Goal: Task Accomplishment & Management: Complete application form

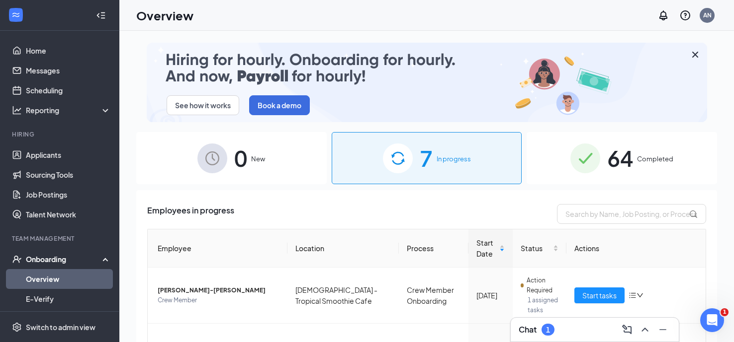
click at [370, 158] on div "7 In progress" at bounding box center [427, 158] width 190 height 52
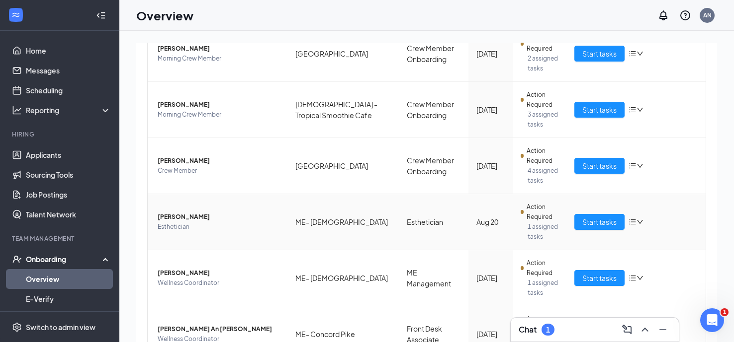
scroll to position [334, 0]
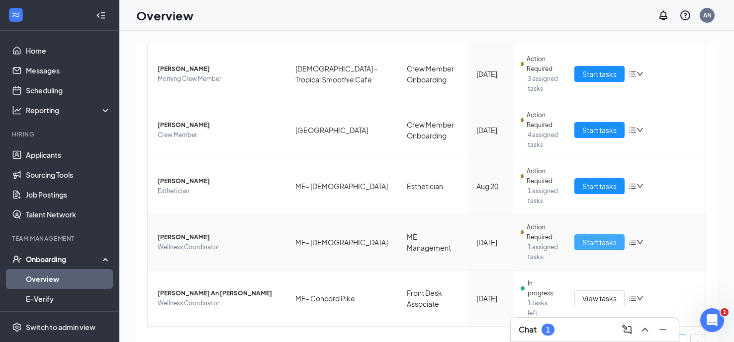
click at [594, 240] on span "Start tasks" at bounding box center [599, 242] width 34 height 11
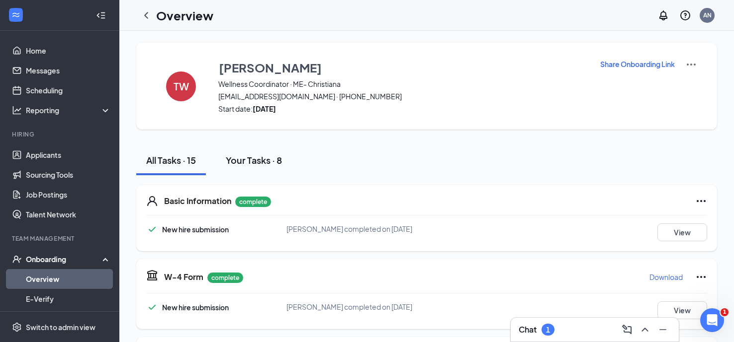
click at [241, 157] on div "Your Tasks · 8" at bounding box center [254, 160] width 56 height 12
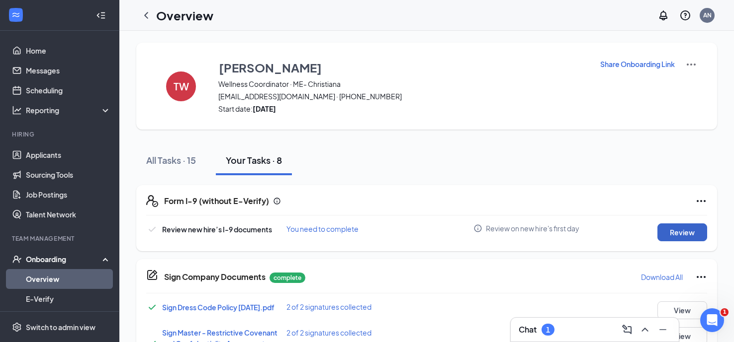
click at [676, 230] on button "Review" at bounding box center [682, 233] width 50 height 18
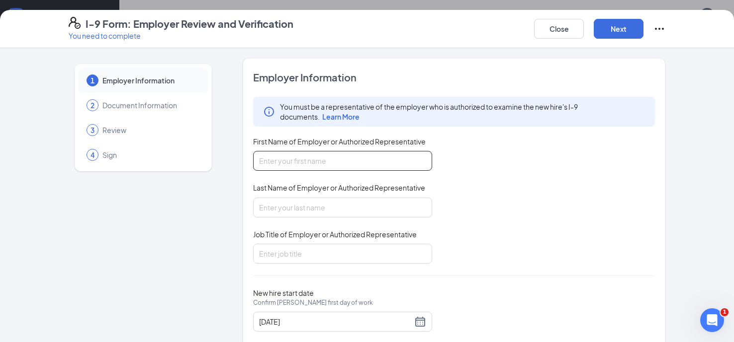
click at [298, 161] on input "First Name of Employer or Authorized Representative" at bounding box center [342, 161] width 179 height 20
type input "[PERSON_NAME]"
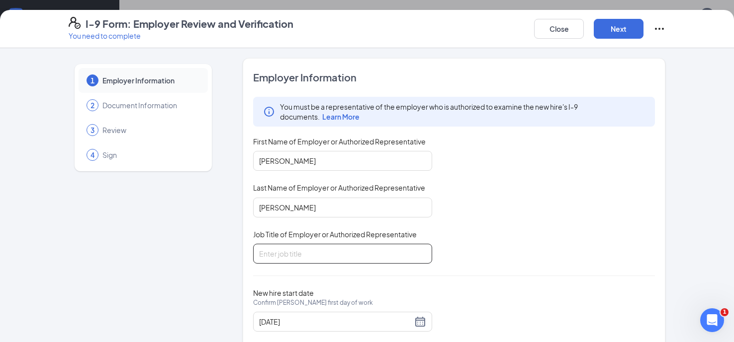
click at [302, 253] on input "Job Title of Employer or Authorized Representative" at bounding box center [342, 254] width 179 height 20
type input "franchisee"
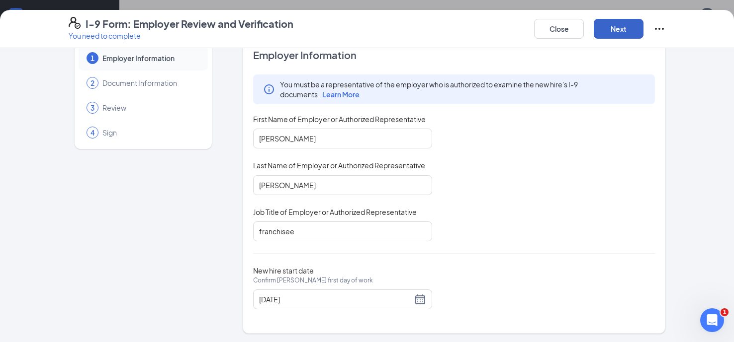
click at [617, 27] on button "Next" at bounding box center [618, 29] width 50 height 20
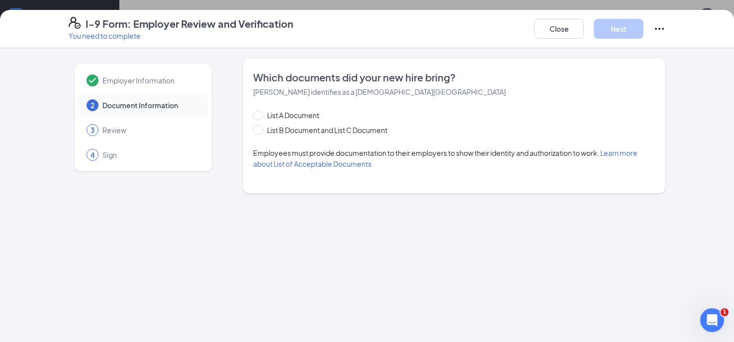
scroll to position [0, 0]
click at [260, 130] on span at bounding box center [258, 130] width 10 height 10
click at [260, 130] on input "List B Document and List C Document" at bounding box center [256, 128] width 7 height 7
radio input "true"
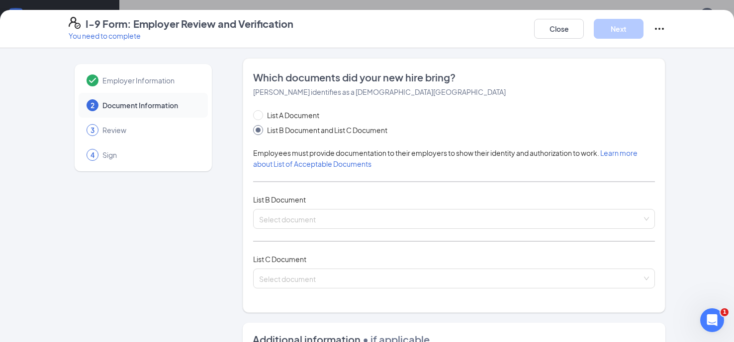
click at [456, 113] on div "List A Document List B Document and List C Document" at bounding box center [454, 123] width 402 height 26
click at [311, 220] on input "search" at bounding box center [450, 217] width 383 height 15
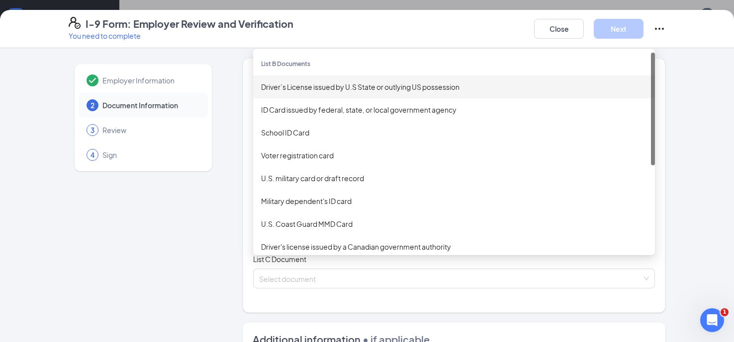
click at [320, 89] on div "Driver’s License issued by U.S State or outlying US possession" at bounding box center [454, 87] width 386 height 11
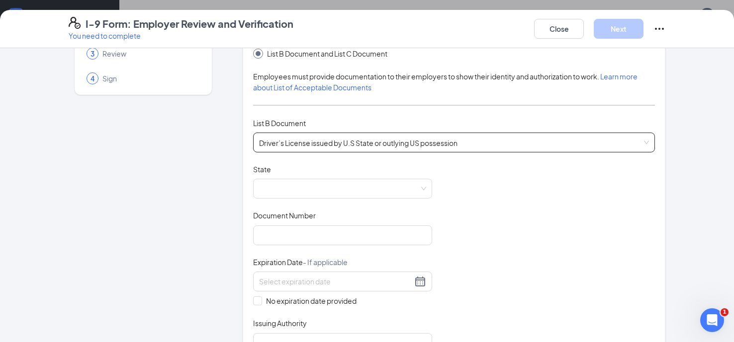
scroll to position [149, 0]
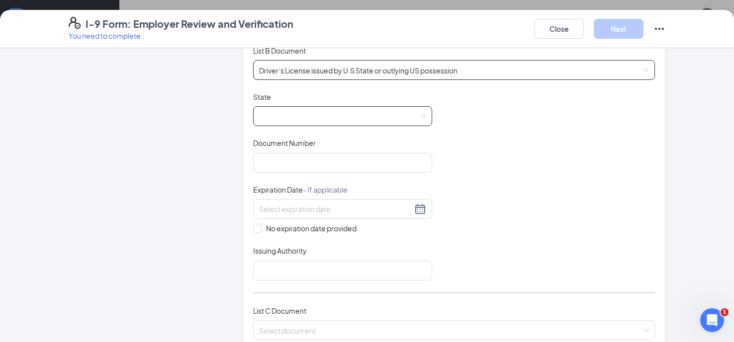
click at [288, 117] on span at bounding box center [342, 116] width 167 height 19
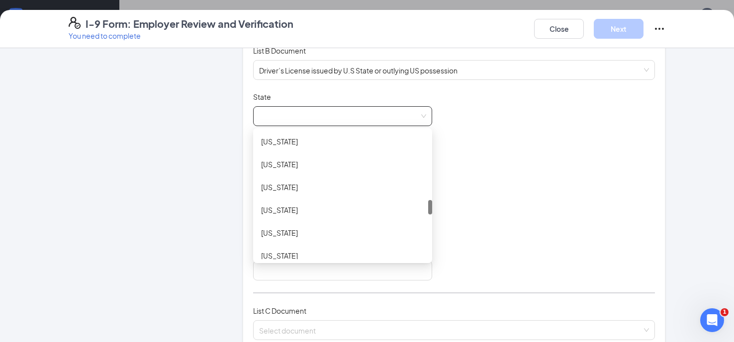
scroll to position [696, 0]
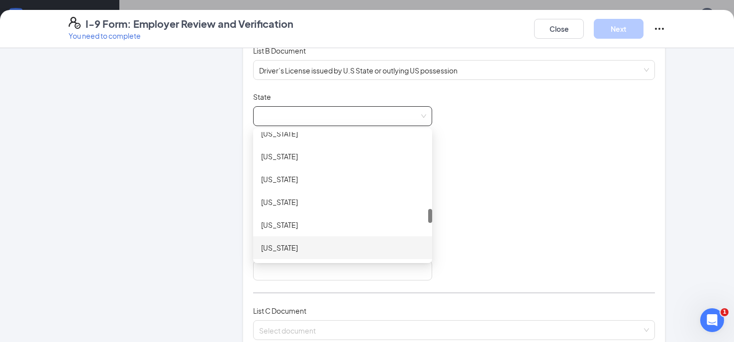
click at [287, 249] on div "[US_STATE]" at bounding box center [342, 248] width 163 height 11
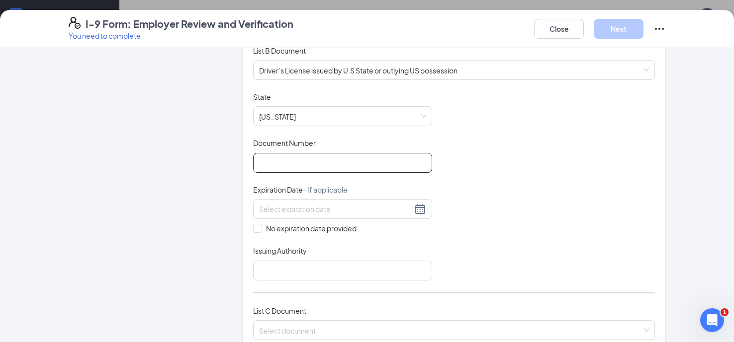
click at [274, 164] on input "Document Number" at bounding box center [342, 163] width 179 height 20
type input "000043981768"
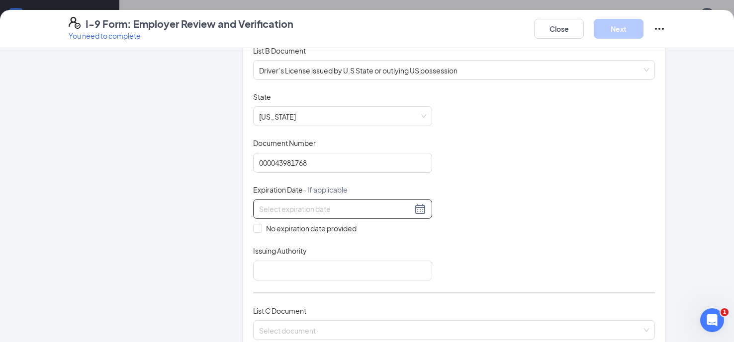
click at [389, 207] on input at bounding box center [335, 209] width 153 height 11
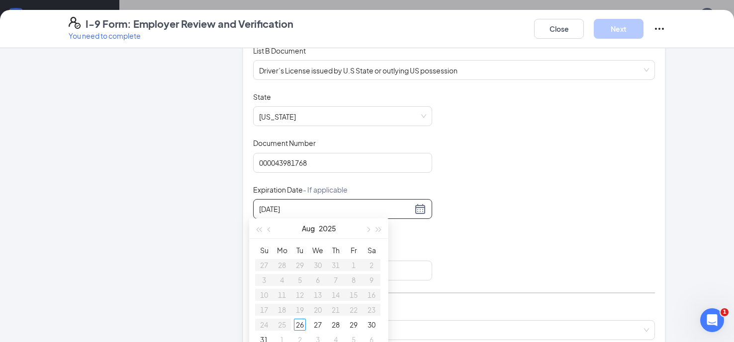
type input "[DATE]"
click at [490, 201] on div "Document Title Driver’s License issued by U.S State or outlying US possession S…" at bounding box center [454, 186] width 402 height 189
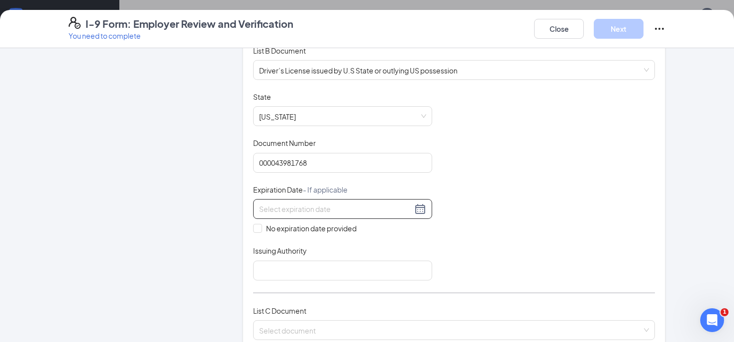
click at [340, 200] on div at bounding box center [342, 209] width 179 height 20
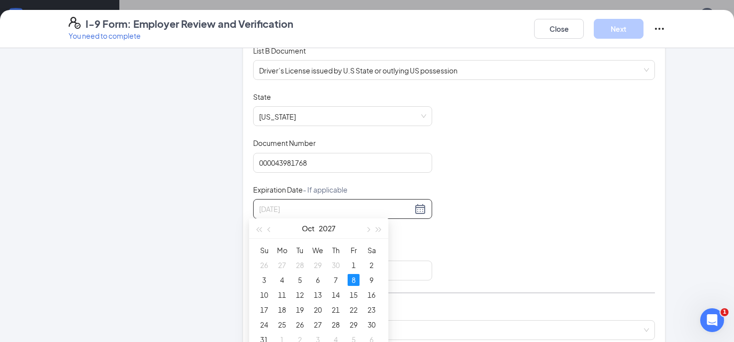
click at [348, 282] on div "8" at bounding box center [353, 280] width 12 height 12
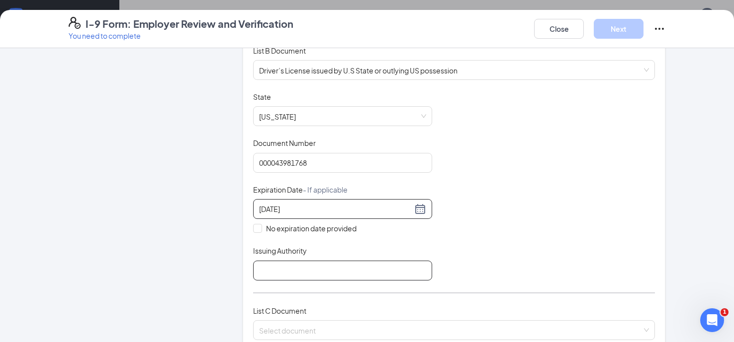
type input "[DATE]"
click at [331, 262] on input "Issuing Authority" at bounding box center [342, 271] width 179 height 20
type input "NC"
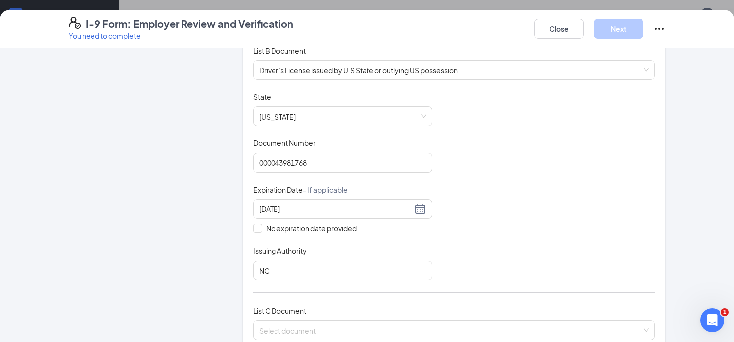
click at [582, 183] on div "Document Title Driver’s License issued by U.S State or outlying US possession S…" at bounding box center [454, 186] width 402 height 189
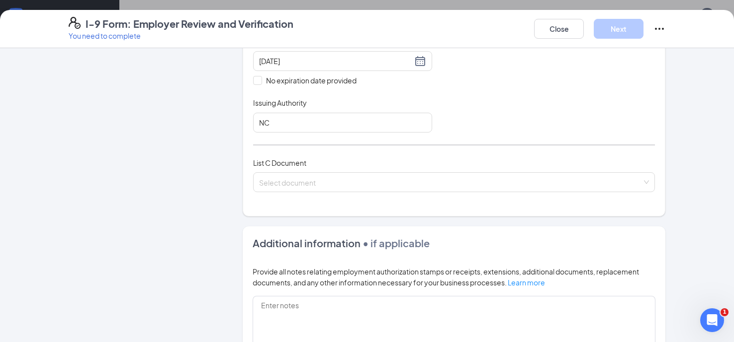
scroll to position [298, 0]
click at [279, 180] on div "Select document" at bounding box center [454, 181] width 402 height 20
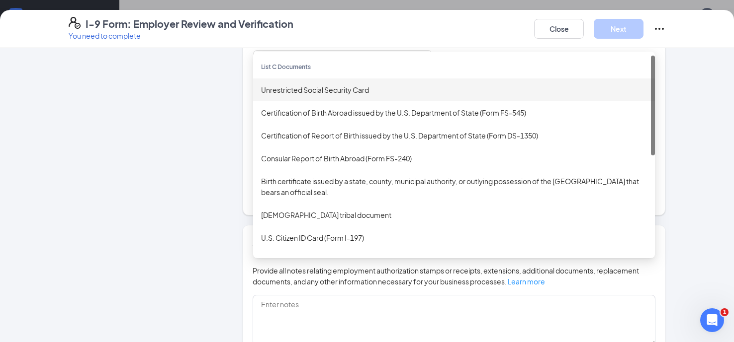
click at [297, 85] on div "Unrestricted Social Security Card" at bounding box center [454, 89] width 386 height 11
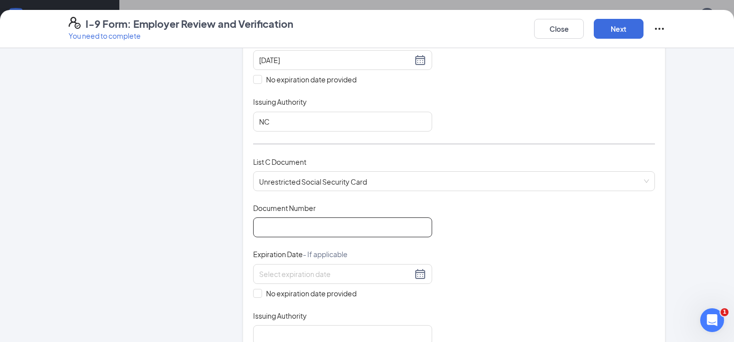
click at [268, 226] on input "Document Number" at bounding box center [342, 228] width 179 height 20
type input "217800791"
click at [255, 290] on input "No expiration date provided" at bounding box center [256, 292] width 7 height 7
checkbox input "true"
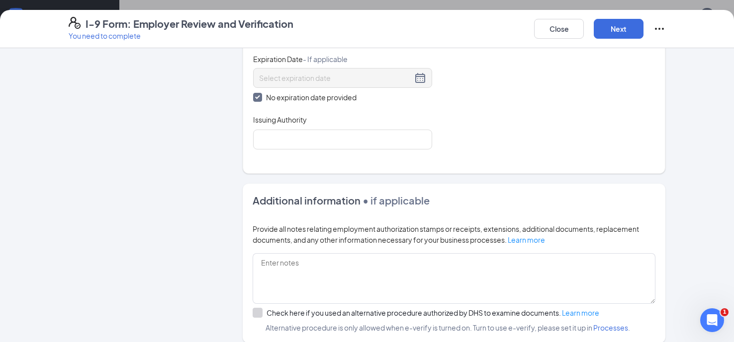
scroll to position [497, 0]
click at [265, 139] on input "Issuing Authority" at bounding box center [342, 139] width 179 height 20
type input "Social Security Administration"
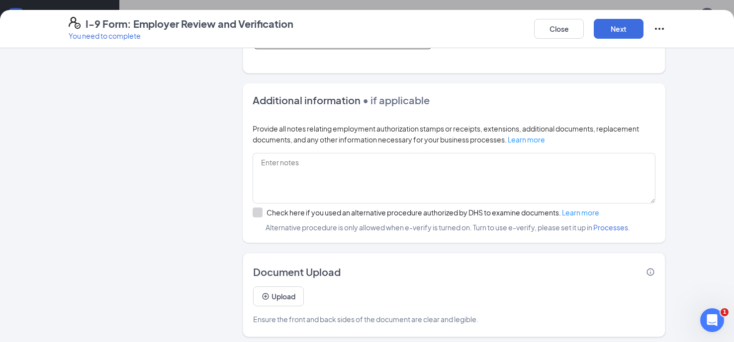
scroll to position [149, 0]
click at [612, 31] on button "Next" at bounding box center [618, 29] width 50 height 20
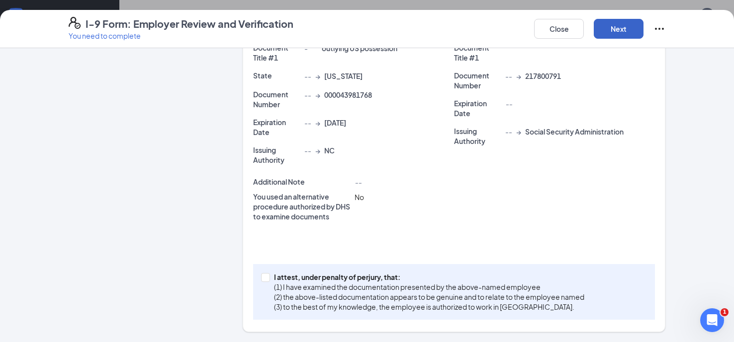
scroll to position [238, 0]
click at [263, 276] on input "I attest, under penalty of [PERSON_NAME], that: (1) I have examined the documen…" at bounding box center [264, 277] width 7 height 7
checkbox input "true"
click at [616, 28] on button "Next" at bounding box center [618, 29] width 50 height 20
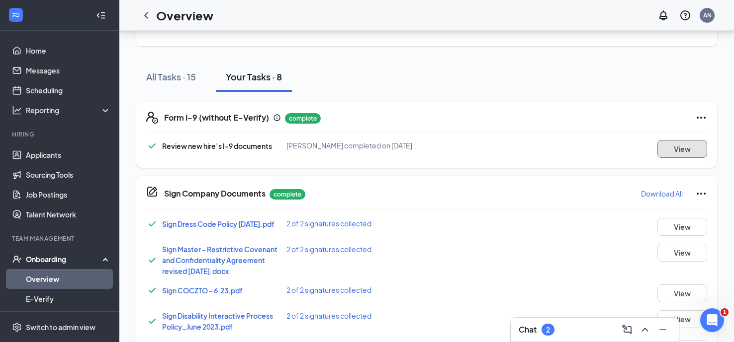
scroll to position [31, 0]
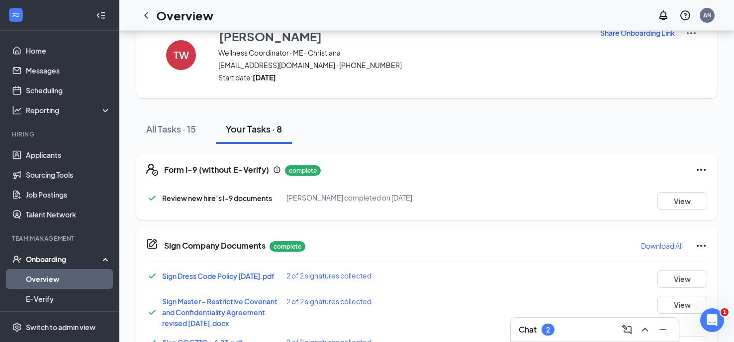
click at [144, 15] on icon "ChevronLeft" at bounding box center [146, 15] width 12 height 12
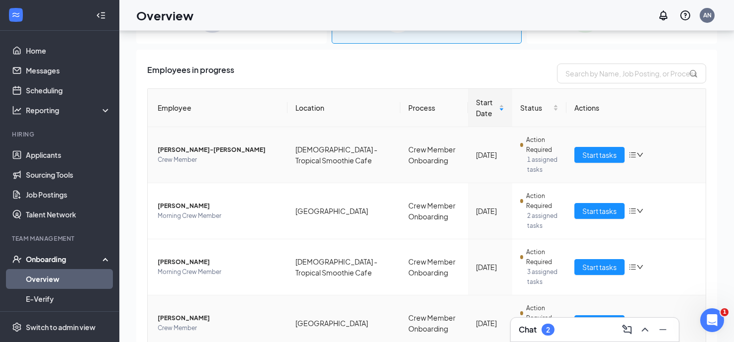
scroll to position [99, 0]
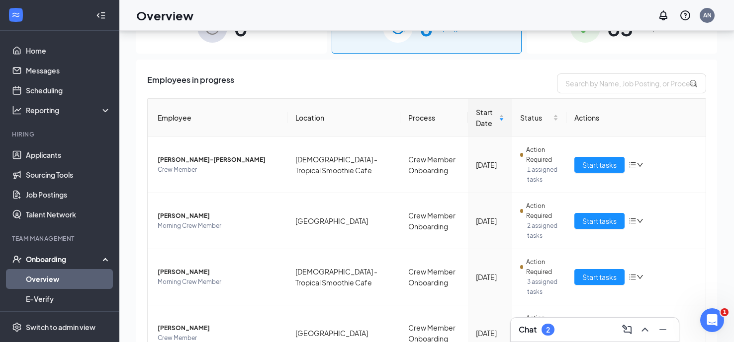
click at [535, 333] on h3 "Chat" at bounding box center [527, 330] width 18 height 11
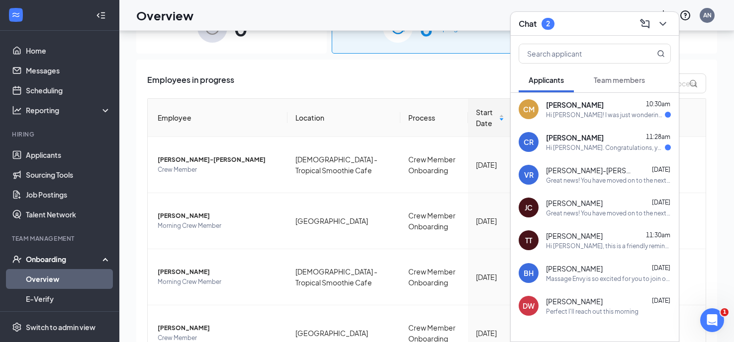
click at [579, 144] on div "Hi [PERSON_NAME]. Congratulations, your meeting with Tropical Smoothie Cafe for…" at bounding box center [605, 148] width 119 height 8
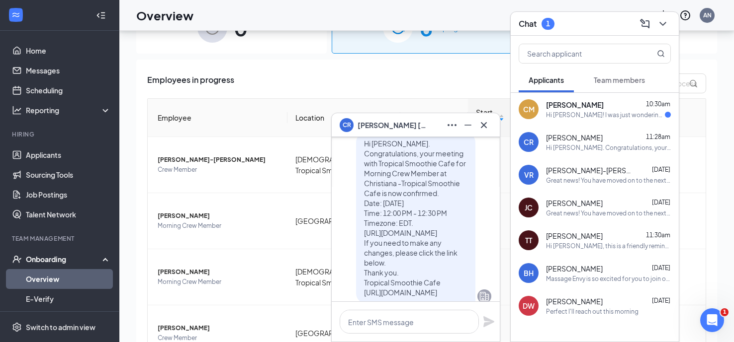
scroll to position [0, 0]
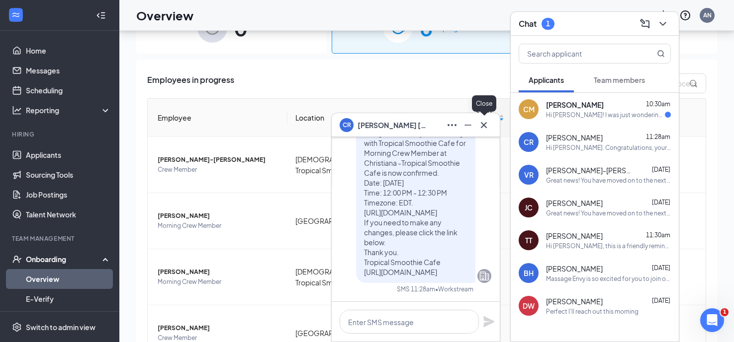
click at [488, 126] on icon "Cross" at bounding box center [484, 125] width 12 height 12
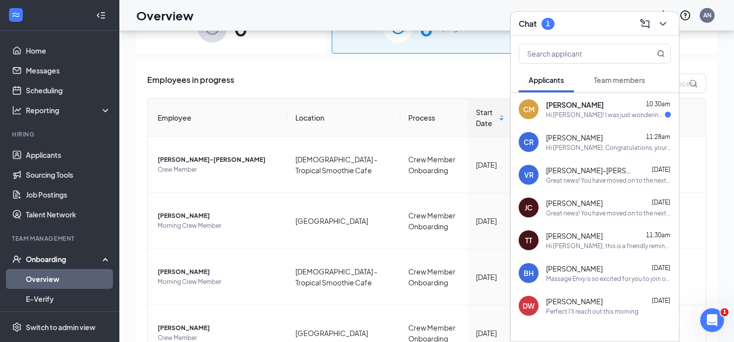
click at [570, 113] on div "Hi [PERSON_NAME]! I was just wondering if there had been any updates about the …" at bounding box center [605, 115] width 119 height 8
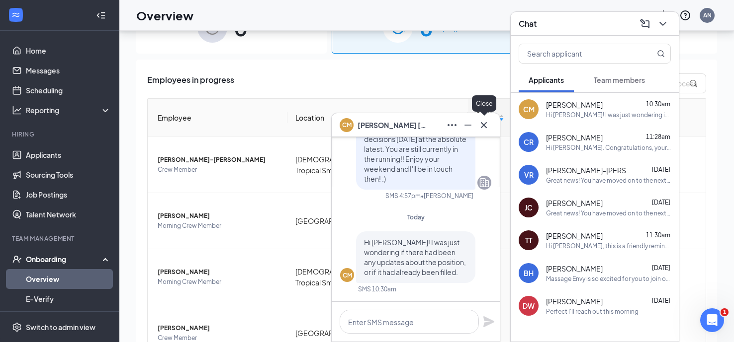
click at [489, 127] on icon "Cross" at bounding box center [484, 125] width 12 height 12
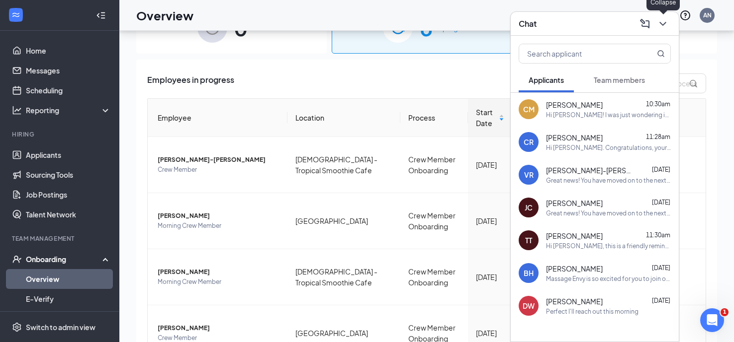
click at [663, 26] on icon "ChevronDown" at bounding box center [663, 24] width 12 height 12
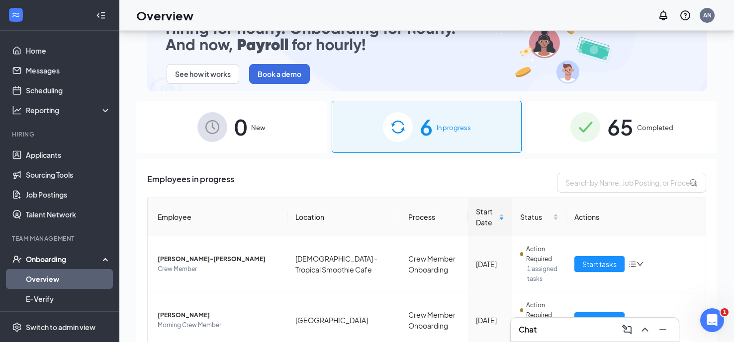
click at [592, 130] on img at bounding box center [585, 127] width 30 height 30
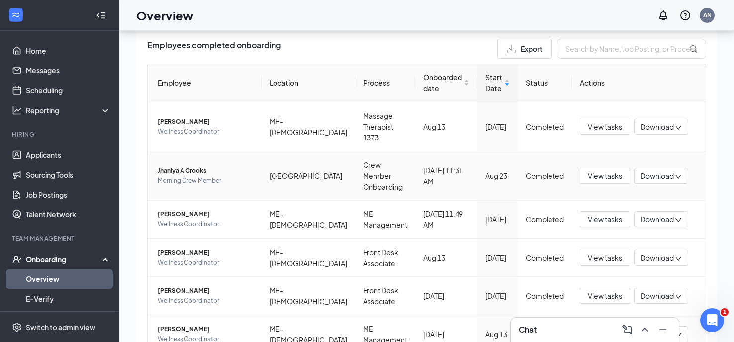
scroll to position [149, 0]
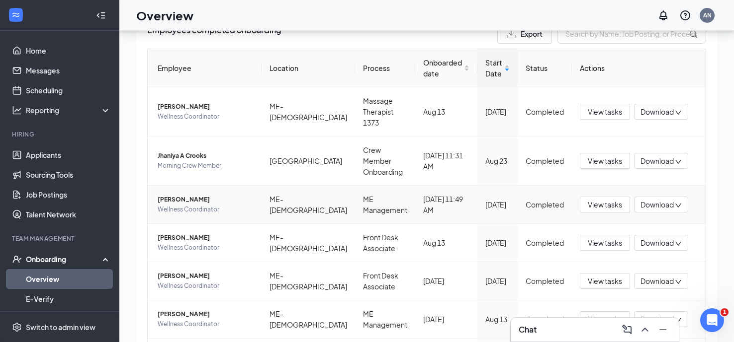
click at [654, 204] on span "Download" at bounding box center [656, 205] width 33 height 10
click at [599, 252] on div "Download files" at bounding box center [616, 252] width 107 height 12
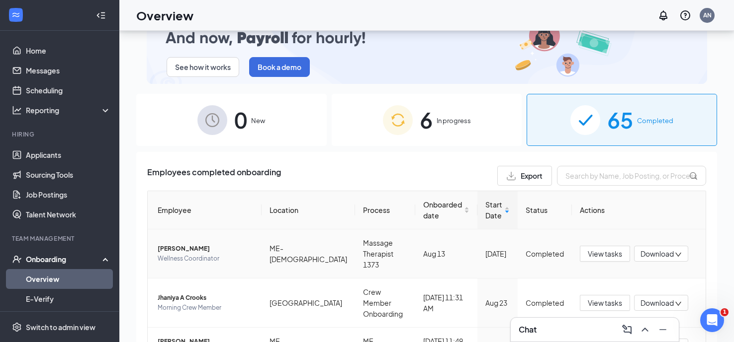
scroll to position [0, 0]
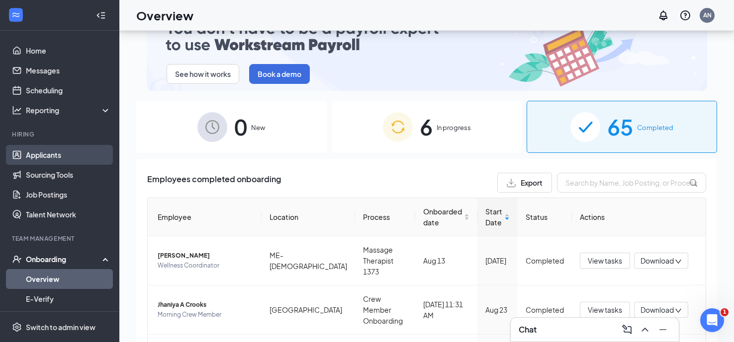
click at [52, 158] on link "Applicants" at bounding box center [68, 155] width 85 height 20
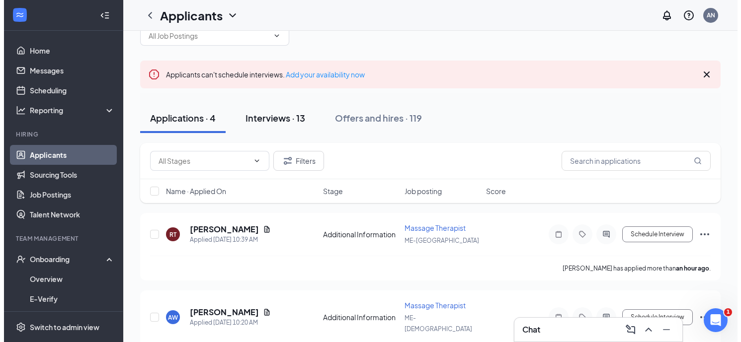
scroll to position [99, 0]
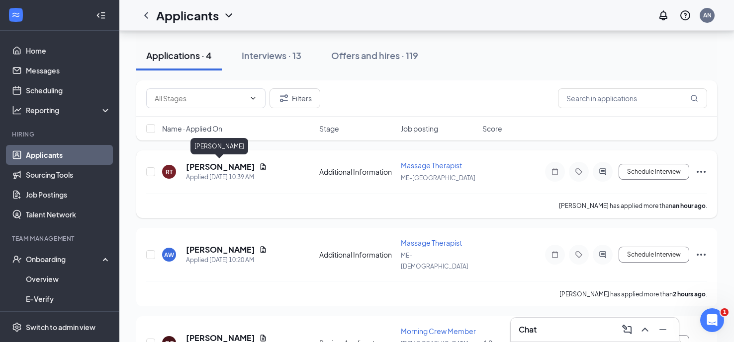
click at [233, 165] on h5 "[PERSON_NAME]" at bounding box center [220, 167] width 69 height 11
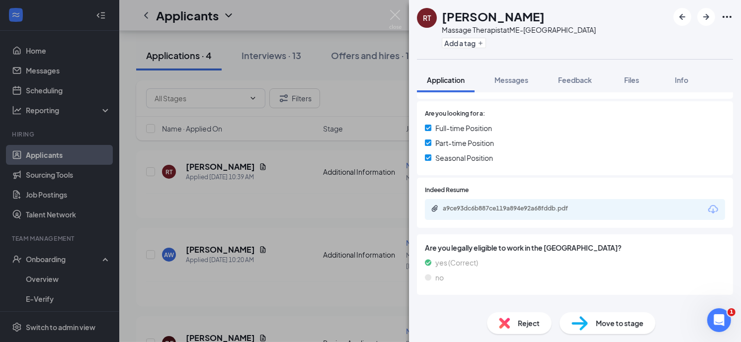
scroll to position [211, 0]
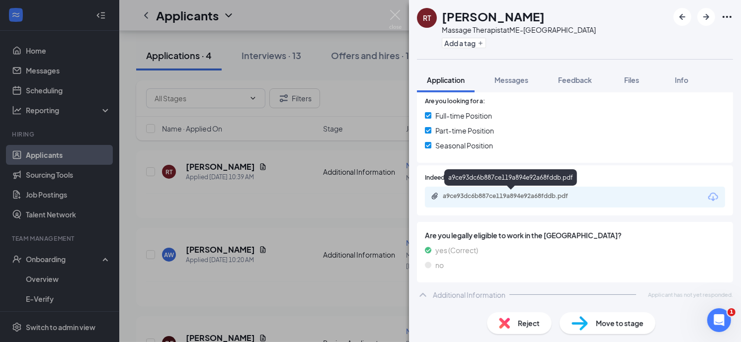
click at [484, 196] on div "a9ce93dc6b887ce119a894e92a68fddb.pdf" at bounding box center [512, 196] width 139 height 8
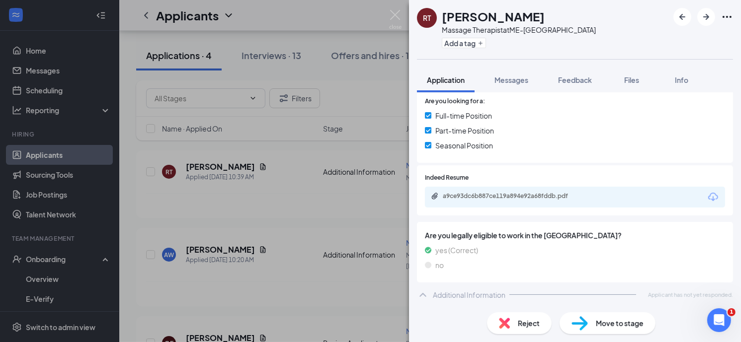
scroll to position [207, 0]
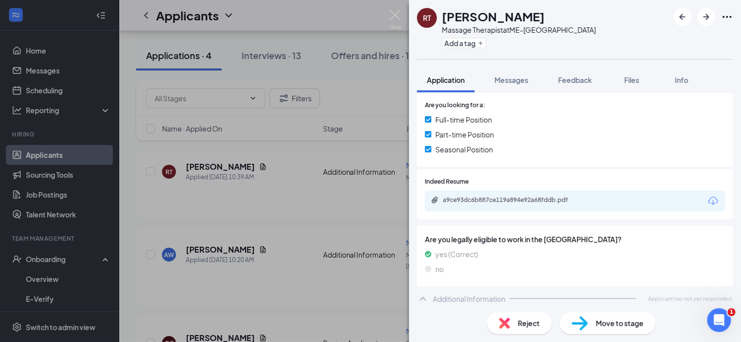
click at [524, 323] on span "Reject" at bounding box center [529, 323] width 22 height 11
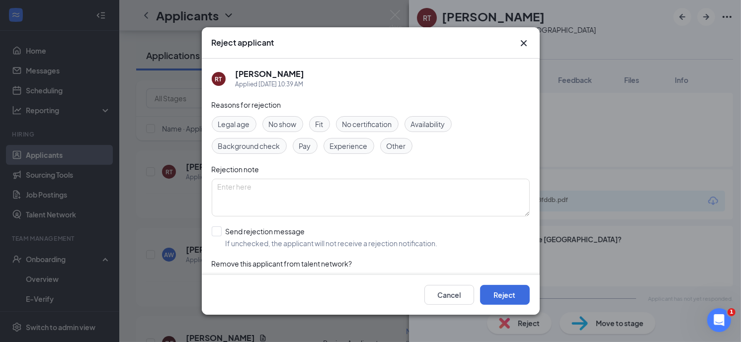
click at [352, 145] on span "Experience" at bounding box center [349, 146] width 38 height 11
click at [360, 125] on span "No certification" at bounding box center [367, 124] width 50 height 11
click at [398, 147] on span "Other" at bounding box center [396, 146] width 19 height 11
click at [217, 233] on input "Send rejection message If unchecked, the applicant will not receive a rejection…" at bounding box center [325, 238] width 226 height 22
checkbox input "true"
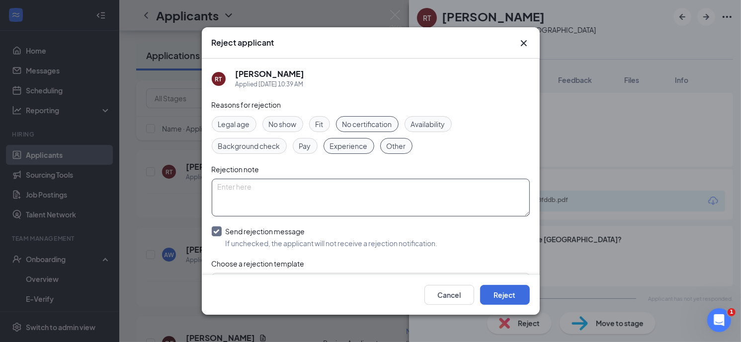
scroll to position [79, 0]
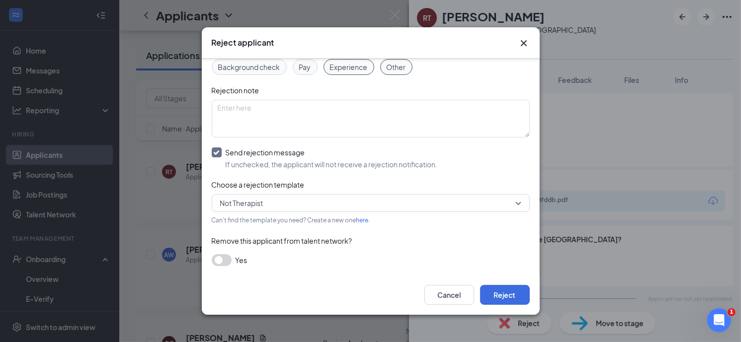
click at [230, 260] on button "button" at bounding box center [222, 260] width 20 height 12
click at [511, 293] on button "Reject" at bounding box center [505, 295] width 50 height 20
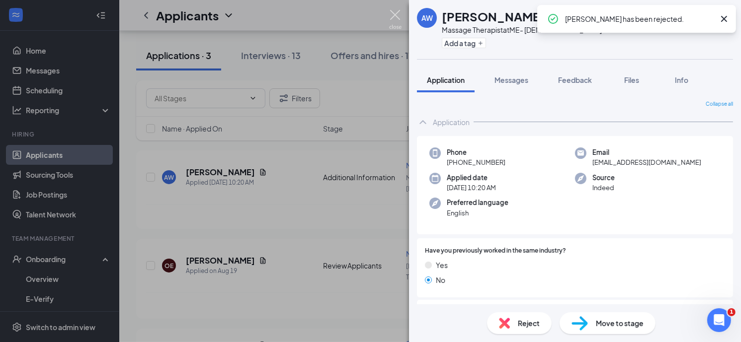
click at [399, 21] on img at bounding box center [395, 19] width 12 height 19
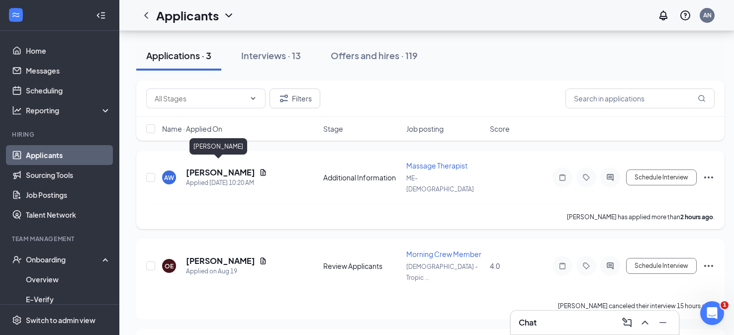
click at [211, 167] on h5 "[PERSON_NAME]" at bounding box center [220, 172] width 69 height 11
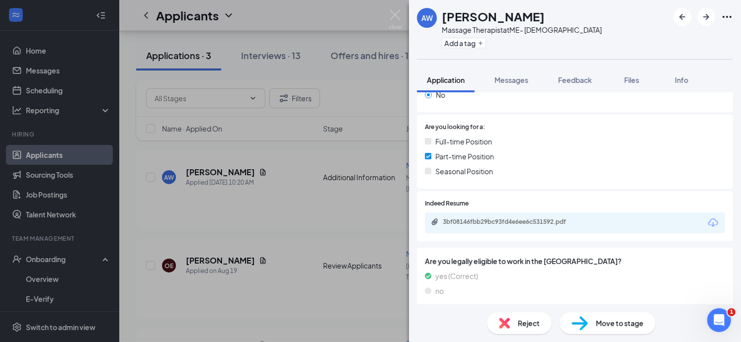
scroll to position [199, 0]
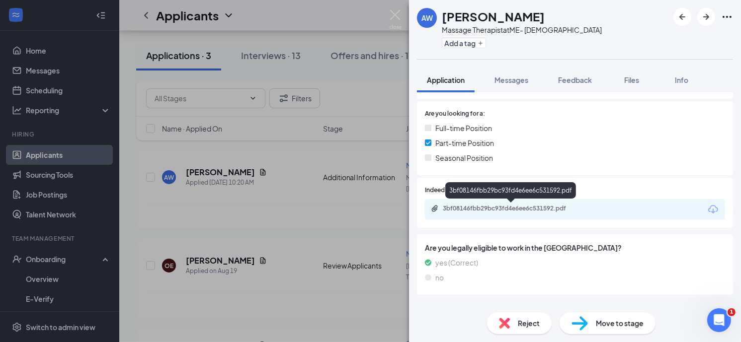
click at [479, 206] on div "3bf08146fbb29bc93fd4e6ee6c531592.pdf" at bounding box center [512, 209] width 139 height 8
click at [527, 325] on span "Reject" at bounding box center [529, 323] width 22 height 11
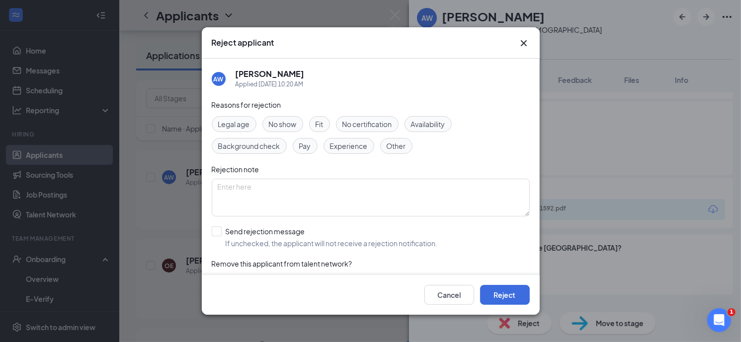
click at [347, 151] on span "Experience" at bounding box center [349, 146] width 38 height 11
click at [354, 124] on span "No certification" at bounding box center [367, 124] width 50 height 11
click at [399, 150] on span "Other" at bounding box center [396, 146] width 19 height 11
click at [221, 230] on input "Send rejection message If unchecked, the applicant will not receive a rejection…" at bounding box center [325, 238] width 226 height 22
checkbox input "true"
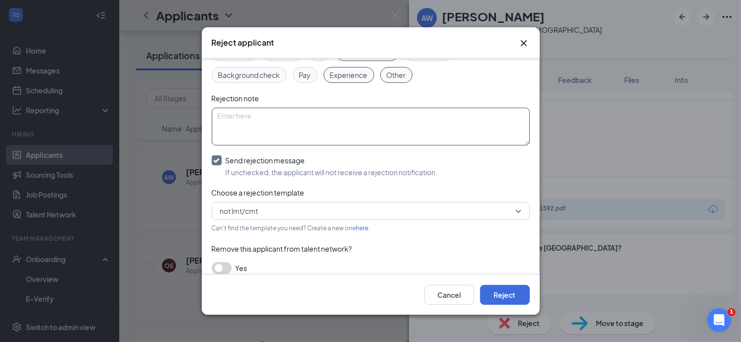
scroll to position [79, 0]
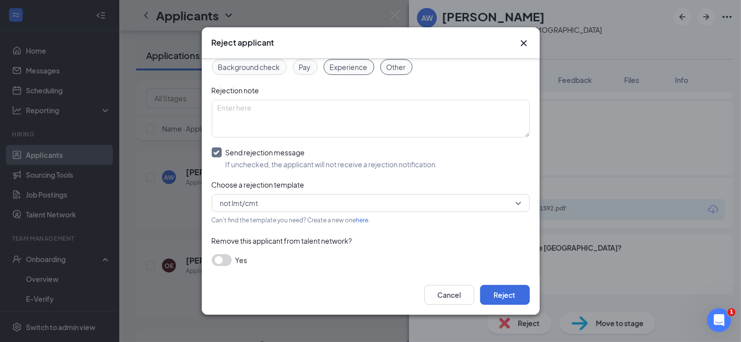
click at [230, 258] on button "button" at bounding box center [222, 260] width 20 height 12
drag, startPoint x: 508, startPoint y: 294, endPoint x: 516, endPoint y: 293, distance: 8.0
click at [509, 294] on button "Reject" at bounding box center [505, 295] width 50 height 20
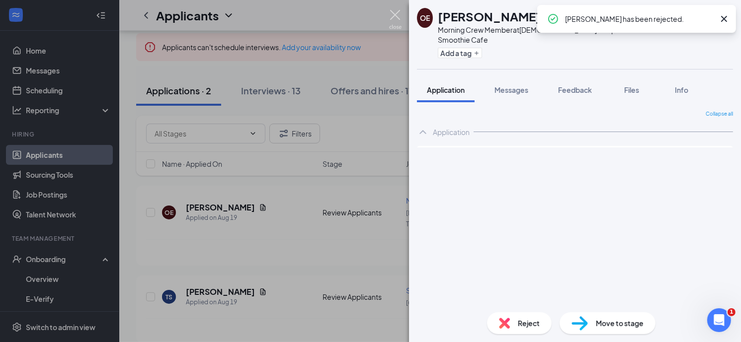
click at [394, 19] on img at bounding box center [395, 19] width 12 height 19
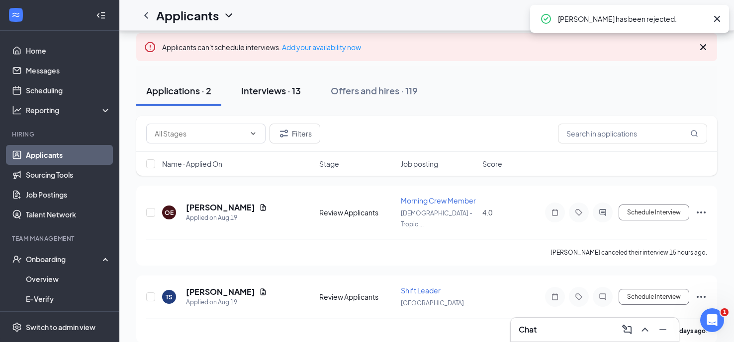
click at [260, 90] on div "Interviews · 13" at bounding box center [271, 90] width 60 height 12
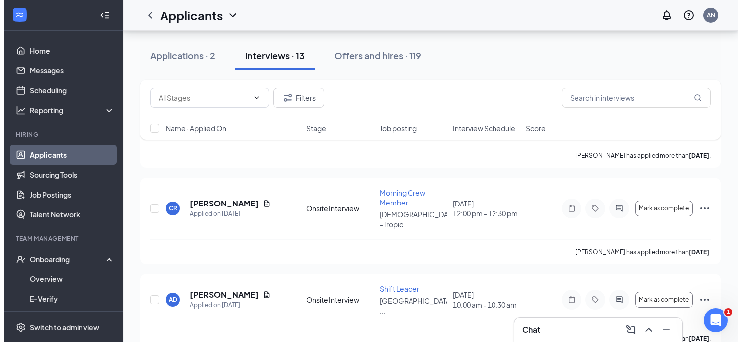
scroll to position [547, 0]
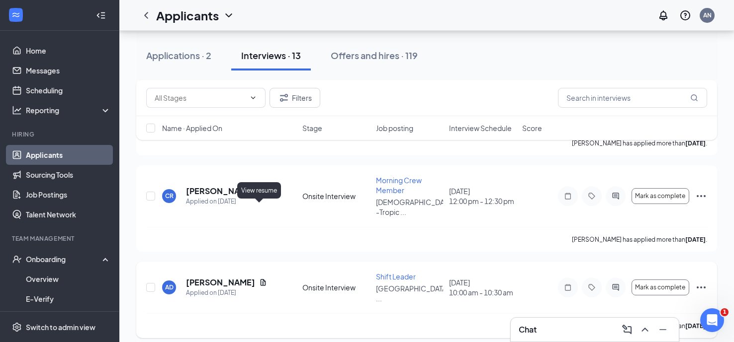
click at [260, 279] on icon "Document" at bounding box center [262, 282] width 5 height 6
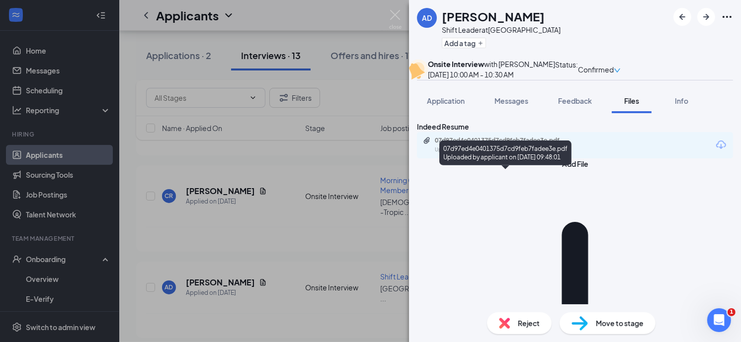
click at [528, 145] on div "07d97ed4e0401375d7cd9feb7fadee3e.pdf" at bounding box center [504, 141] width 139 height 8
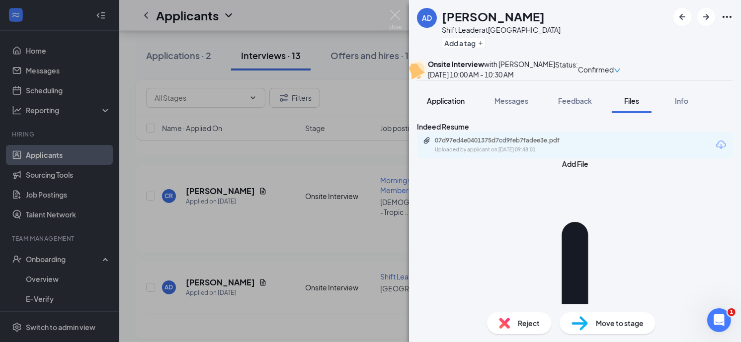
click at [440, 105] on span "Application" at bounding box center [446, 100] width 38 height 9
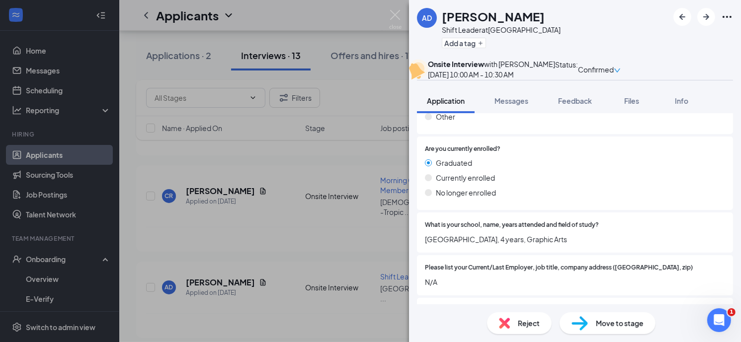
scroll to position [547, 0]
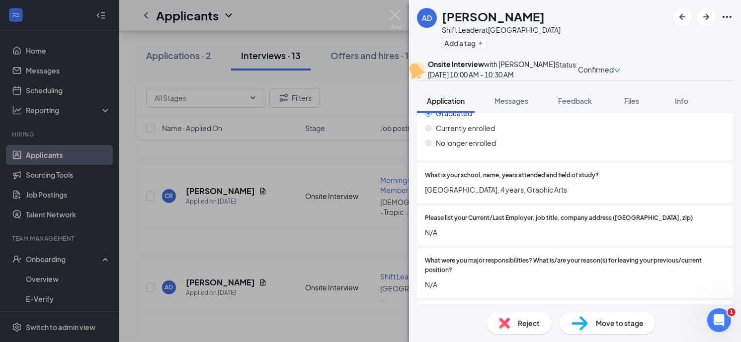
click at [525, 325] on span "Reject" at bounding box center [529, 323] width 22 height 11
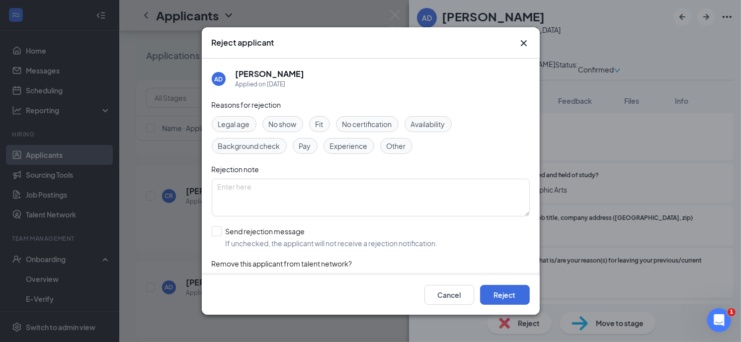
click at [354, 144] on span "Experience" at bounding box center [349, 146] width 38 height 11
click at [422, 122] on span "Availability" at bounding box center [428, 124] width 34 height 11
drag, startPoint x: 396, startPoint y: 145, endPoint x: 393, endPoint y: 151, distance: 6.7
click at [396, 146] on span "Other" at bounding box center [396, 146] width 19 height 11
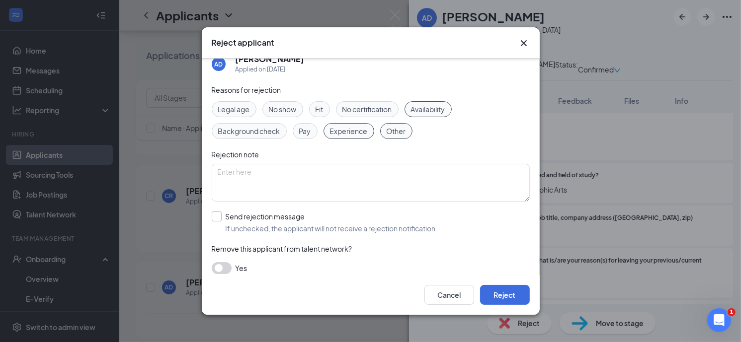
scroll to position [23, 0]
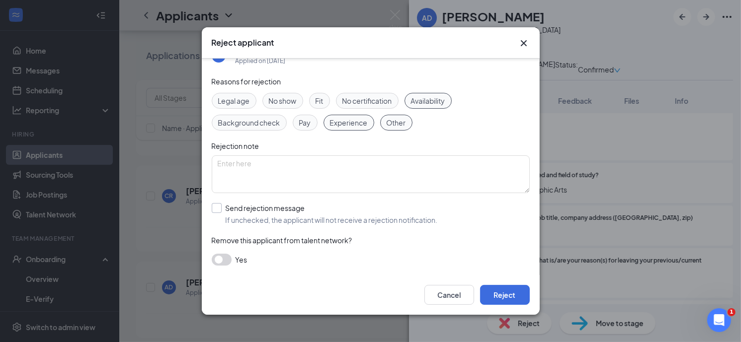
click at [218, 209] on input "Send rejection message If unchecked, the applicant will not receive a rejection…" at bounding box center [325, 214] width 226 height 22
checkbox input "true"
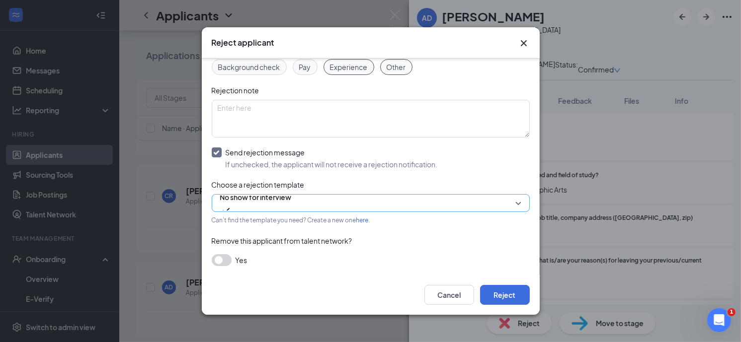
click at [511, 204] on span "No show for interview" at bounding box center [370, 203] width 301 height 15
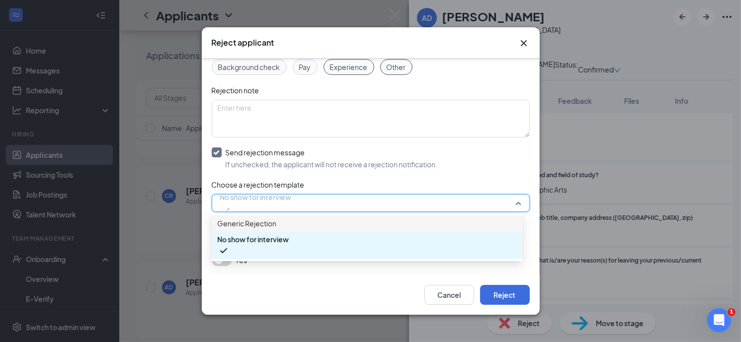
click at [281, 228] on span "Generic Rejection" at bounding box center [367, 223] width 299 height 11
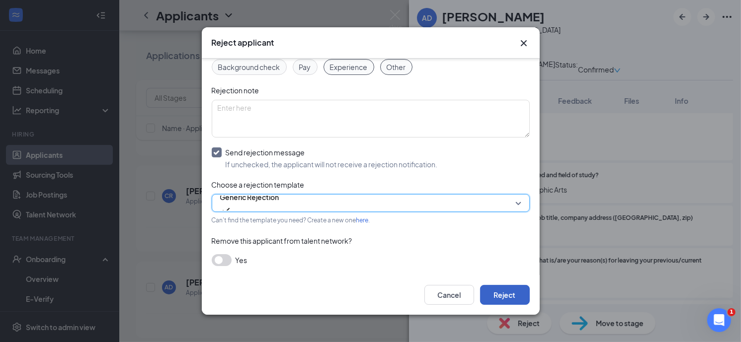
click at [505, 295] on button "Reject" at bounding box center [505, 295] width 50 height 20
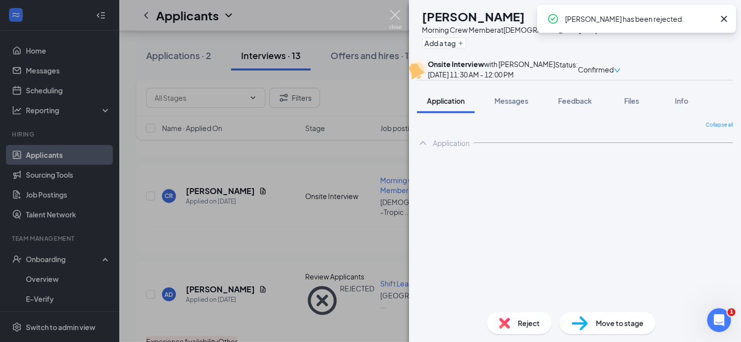
click at [394, 16] on img at bounding box center [395, 19] width 12 height 19
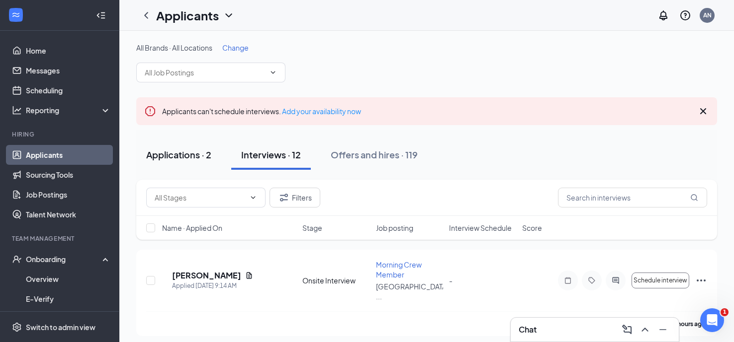
click at [179, 150] on div "Applications · 2" at bounding box center [178, 155] width 65 height 12
